Goal: Information Seeking & Learning: Learn about a topic

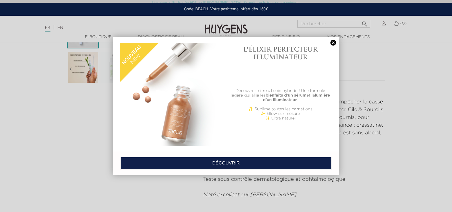
scroll to position [201, 0]
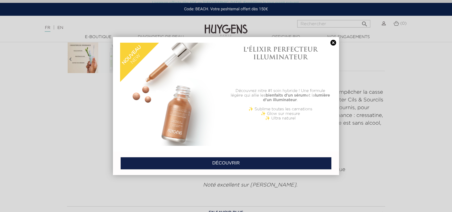
click at [334, 43] on link at bounding box center [334, 43] width 8 height 6
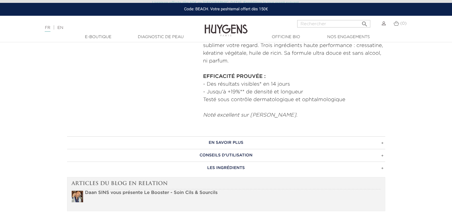
scroll to position [287, 0]
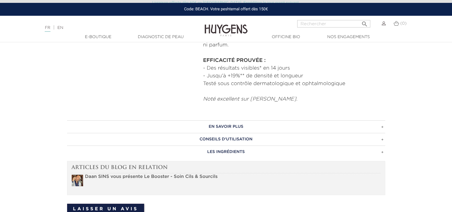
click at [237, 141] on h3 "CONSEILS D'UTILISATION" at bounding box center [226, 139] width 318 height 13
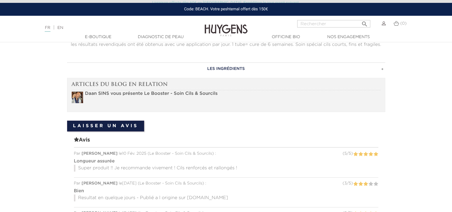
scroll to position [430, 0]
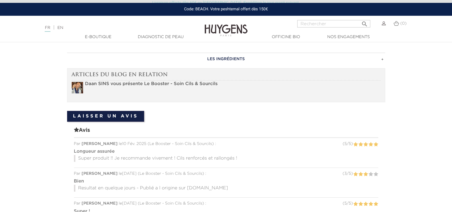
click at [192, 85] on strong "Daan SINS vous présente Le Booster - Soin Cils & Sourcils" at bounding box center [151, 84] width 133 height 5
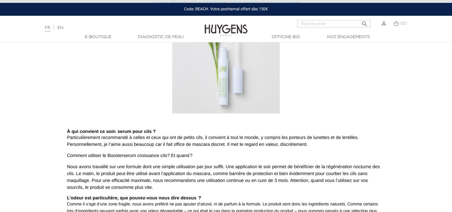
scroll to position [287, 0]
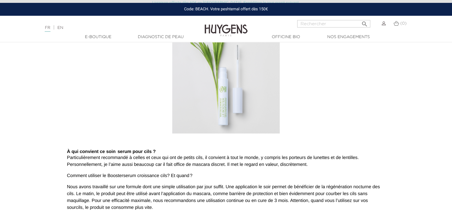
click at [121, 75] on link at bounding box center [226, 80] width 318 height 108
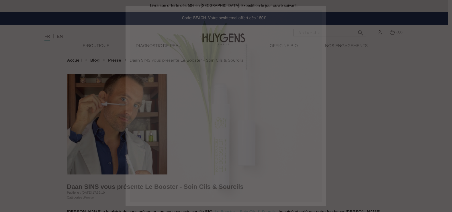
scroll to position [0, 0]
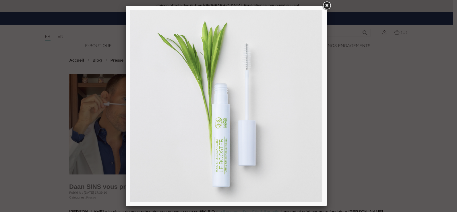
click at [326, 7] on link at bounding box center [326, 6] width 10 height 10
